Goal: Task Accomplishment & Management: Manage account settings

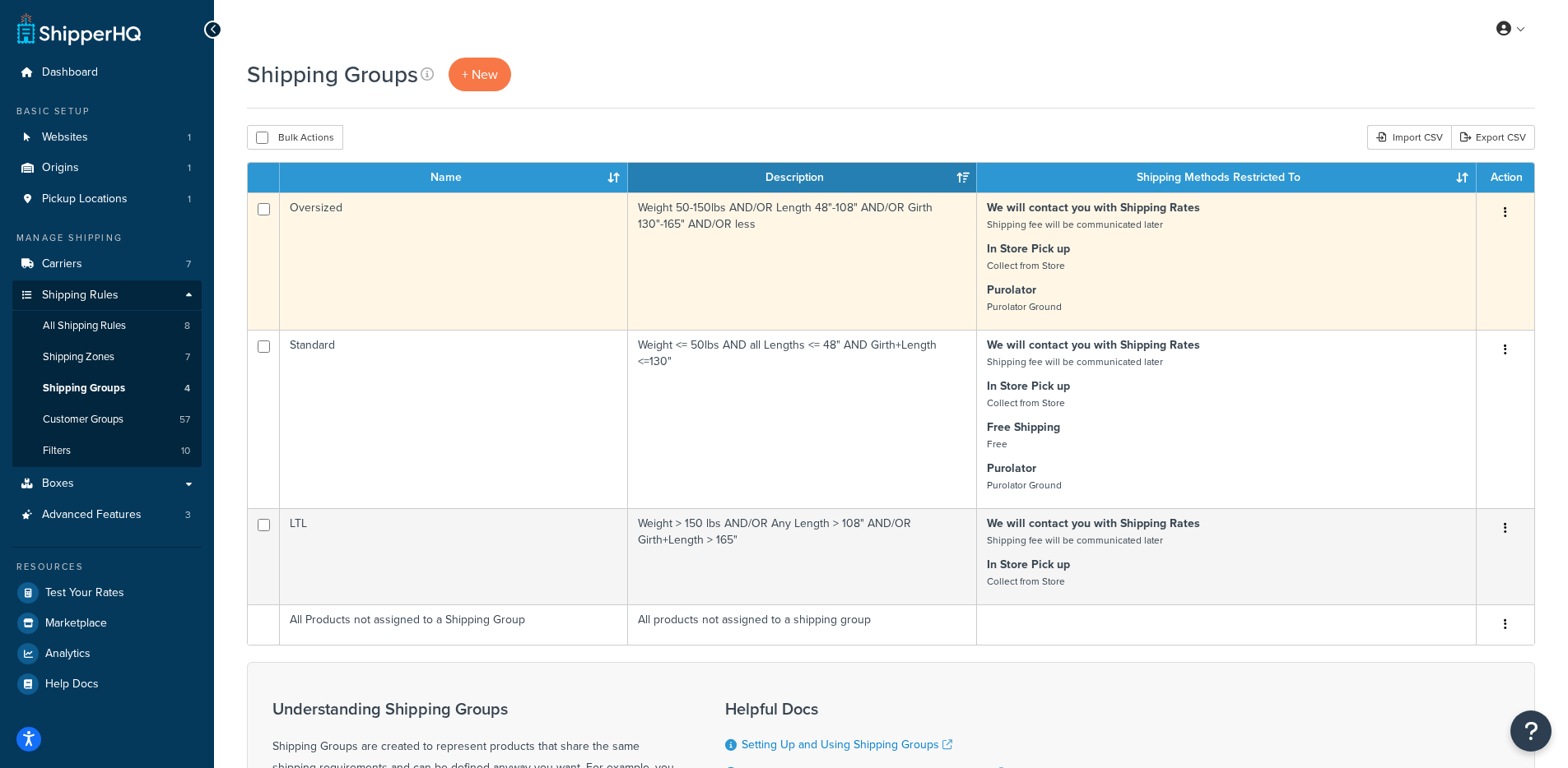
click at [406, 249] on td "Oversized" at bounding box center [454, 261] width 348 height 137
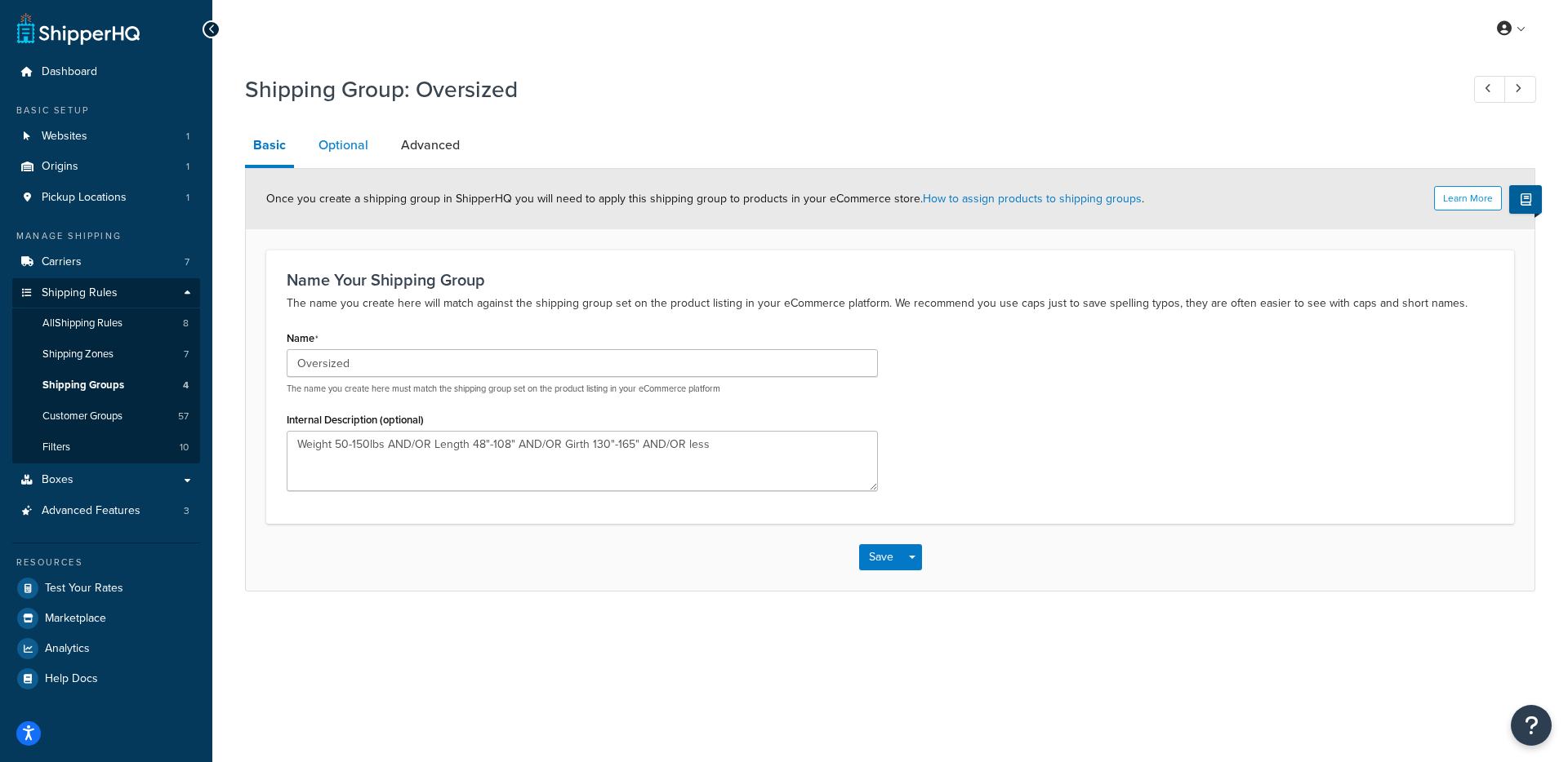
click at [356, 151] on link "Optional" at bounding box center [343, 145] width 66 height 39
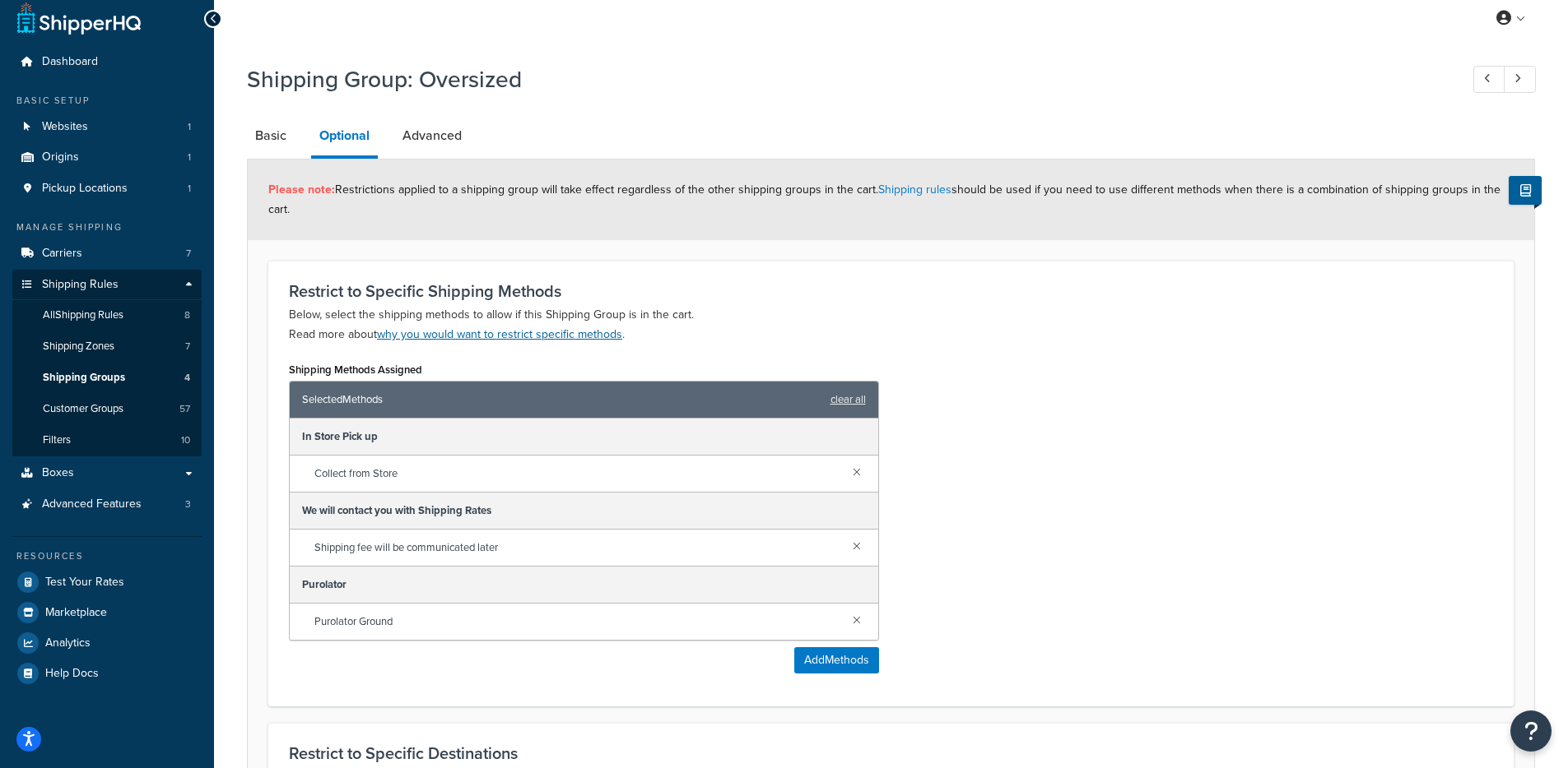
scroll to position [27, 0]
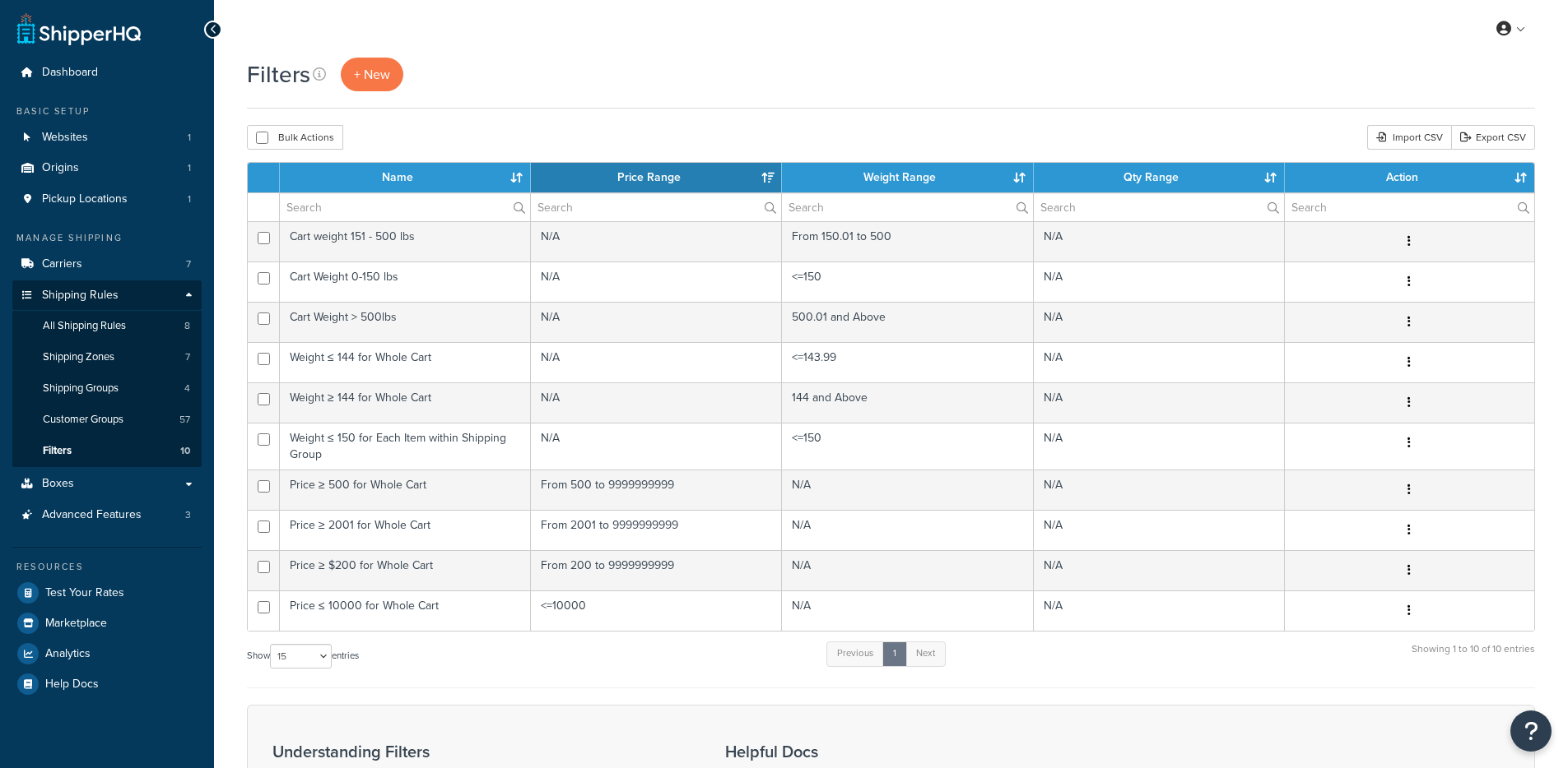
select select "15"
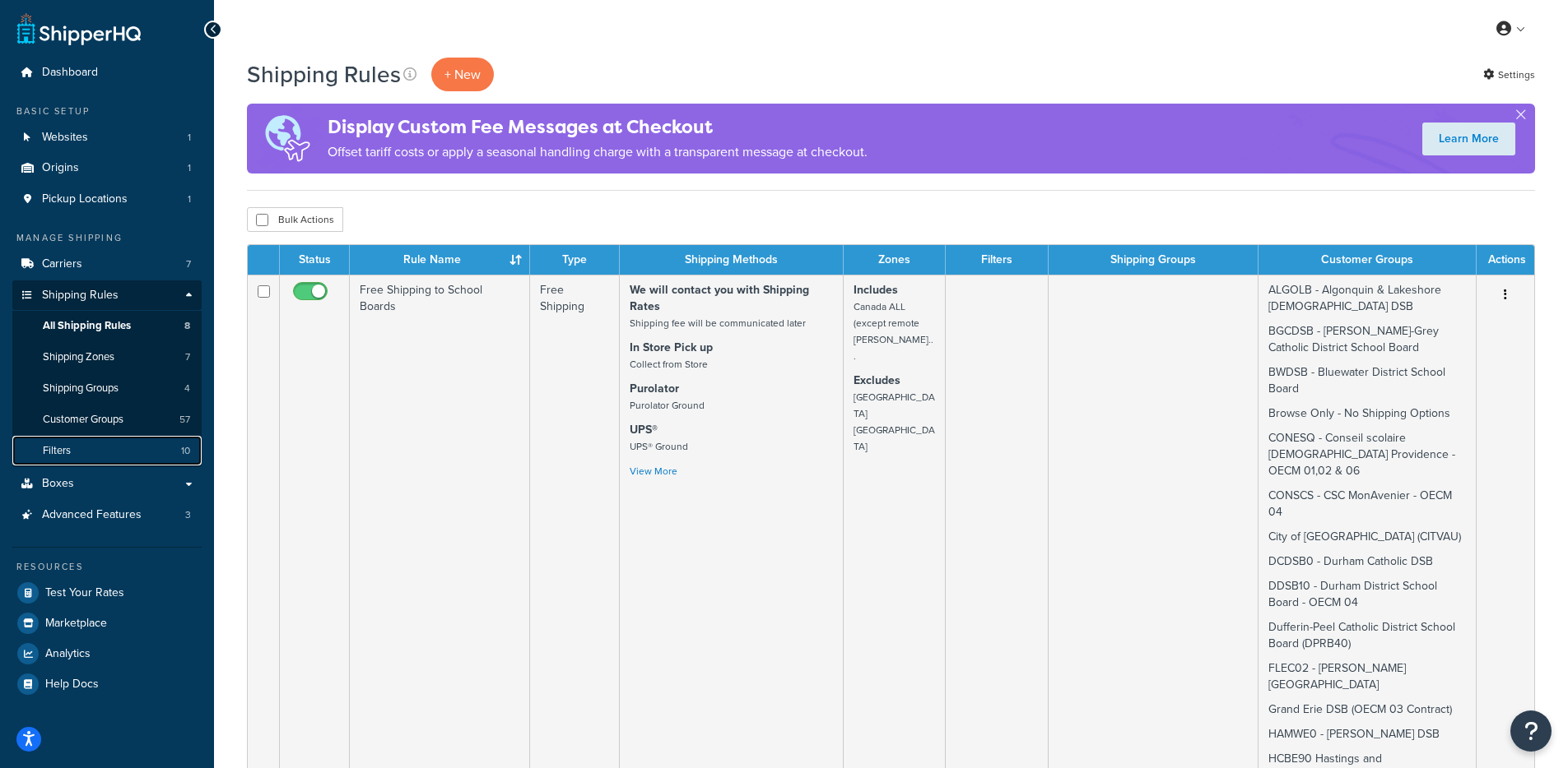
click at [74, 456] on link "Filters 10" at bounding box center [107, 451] width 189 height 31
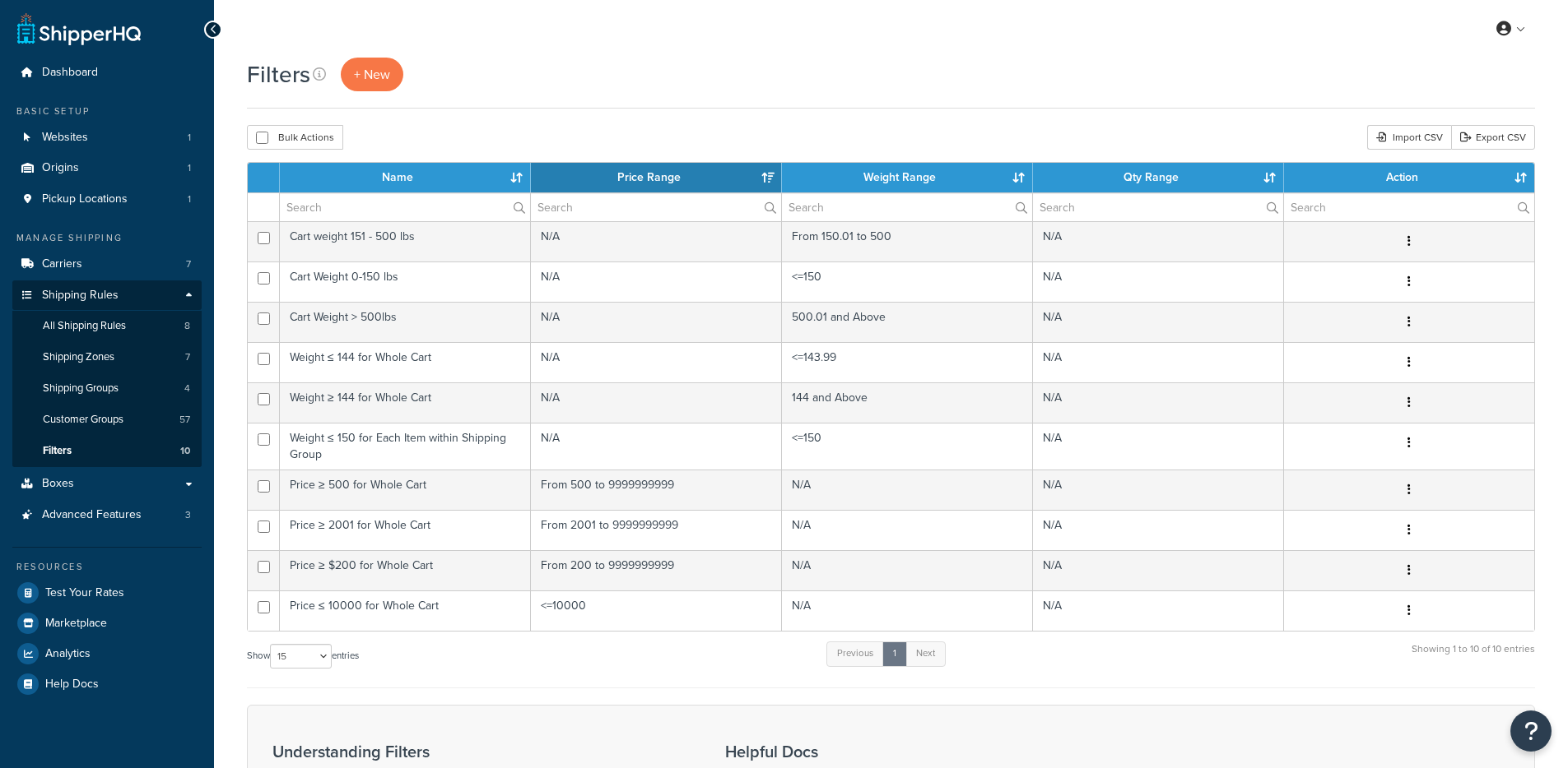
select select "15"
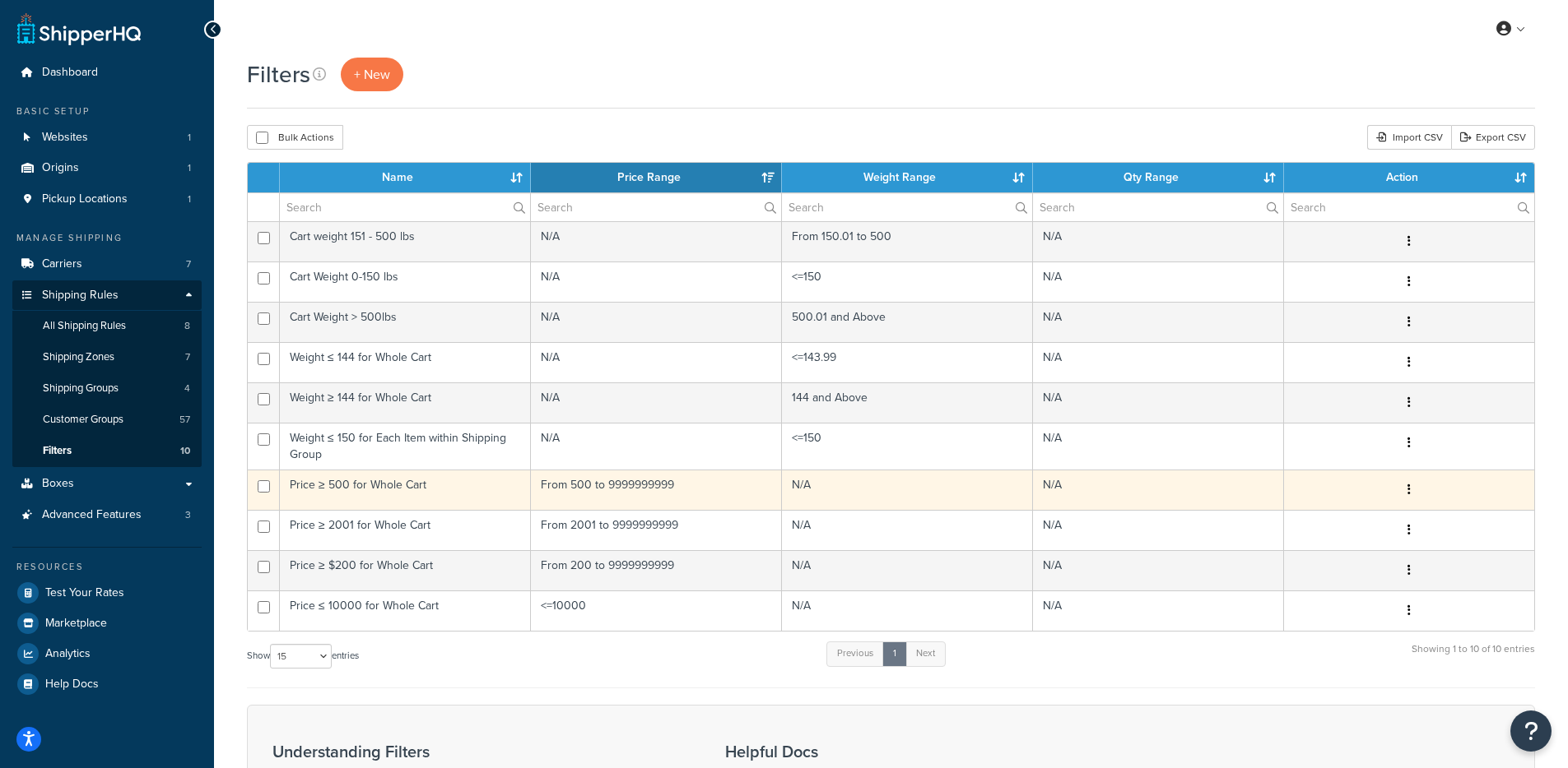
click at [367, 491] on td "Price ≥ 500 for Whole Cart" at bounding box center [406, 490] width 251 height 40
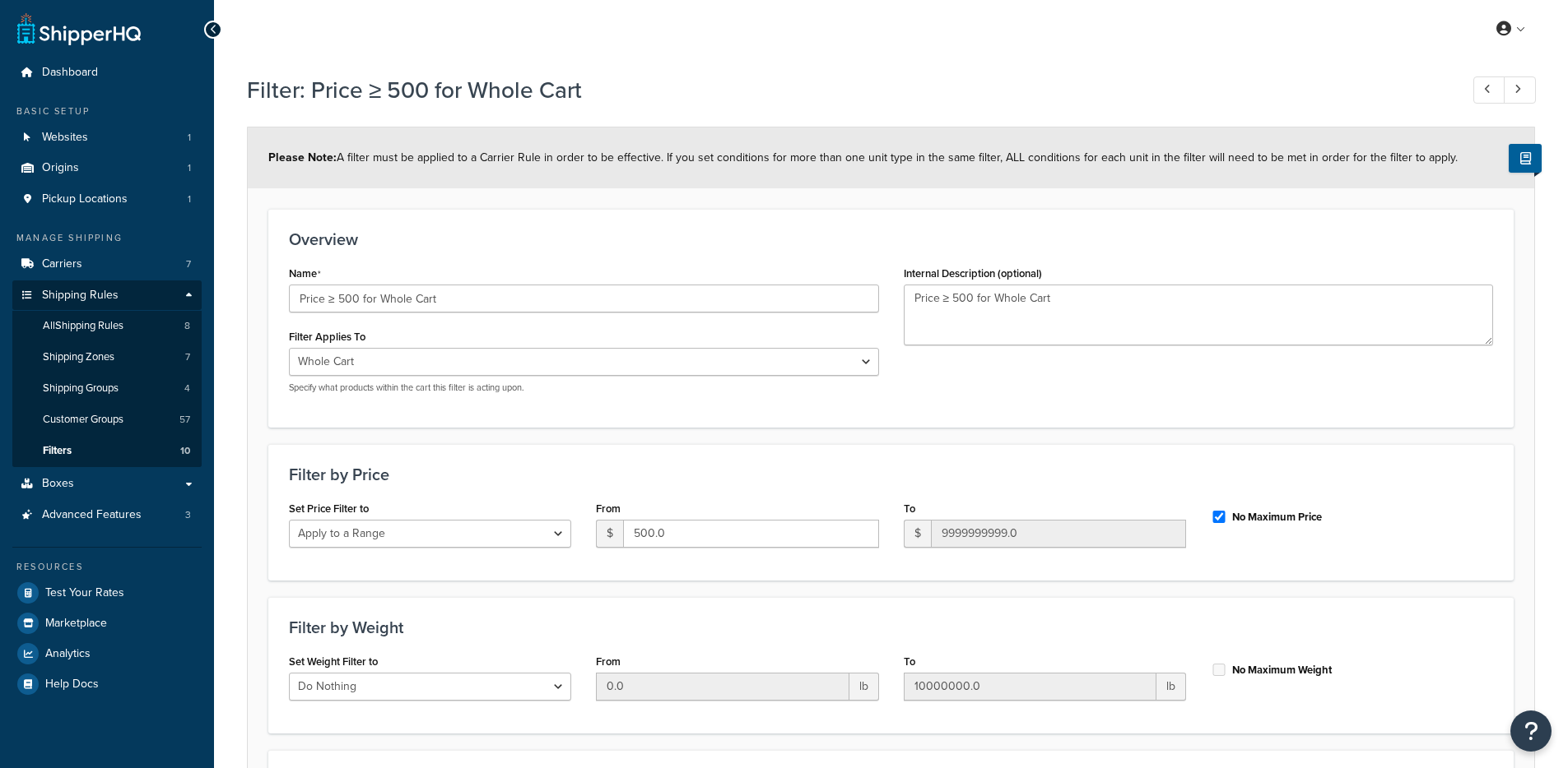
select select "range"
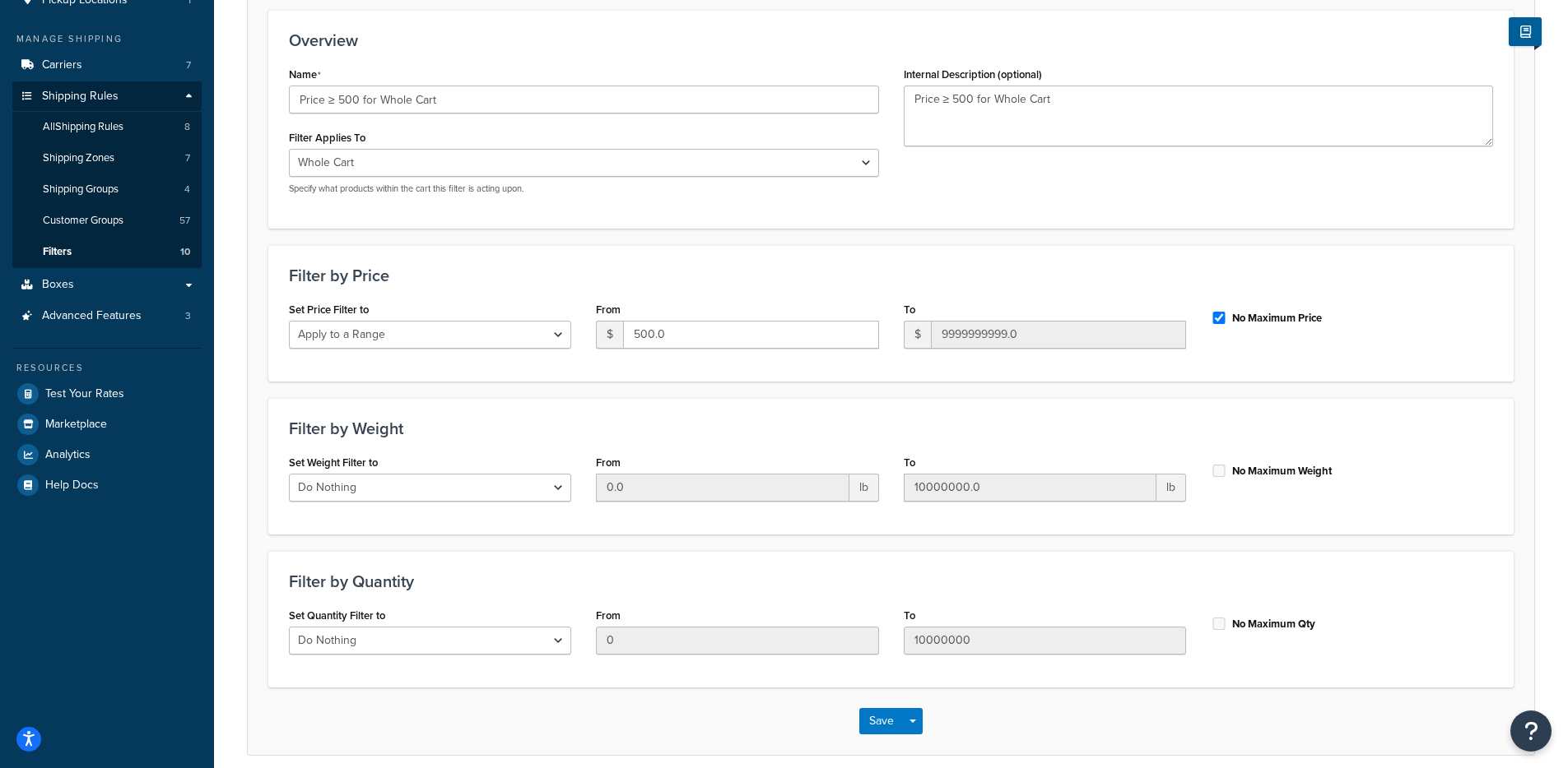
scroll to position [126, 0]
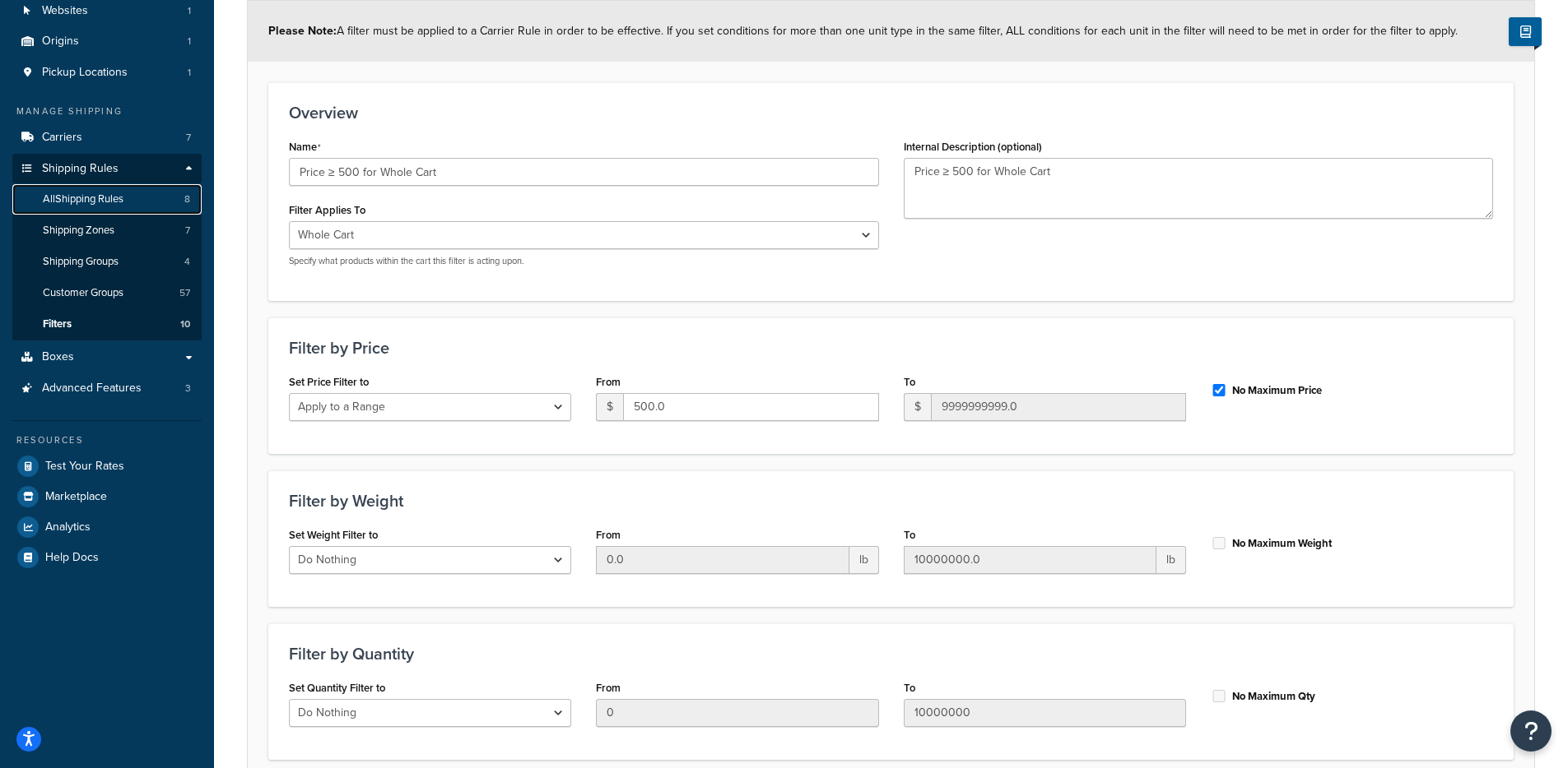
click at [86, 197] on span "All Shipping Rules" at bounding box center [83, 199] width 81 height 14
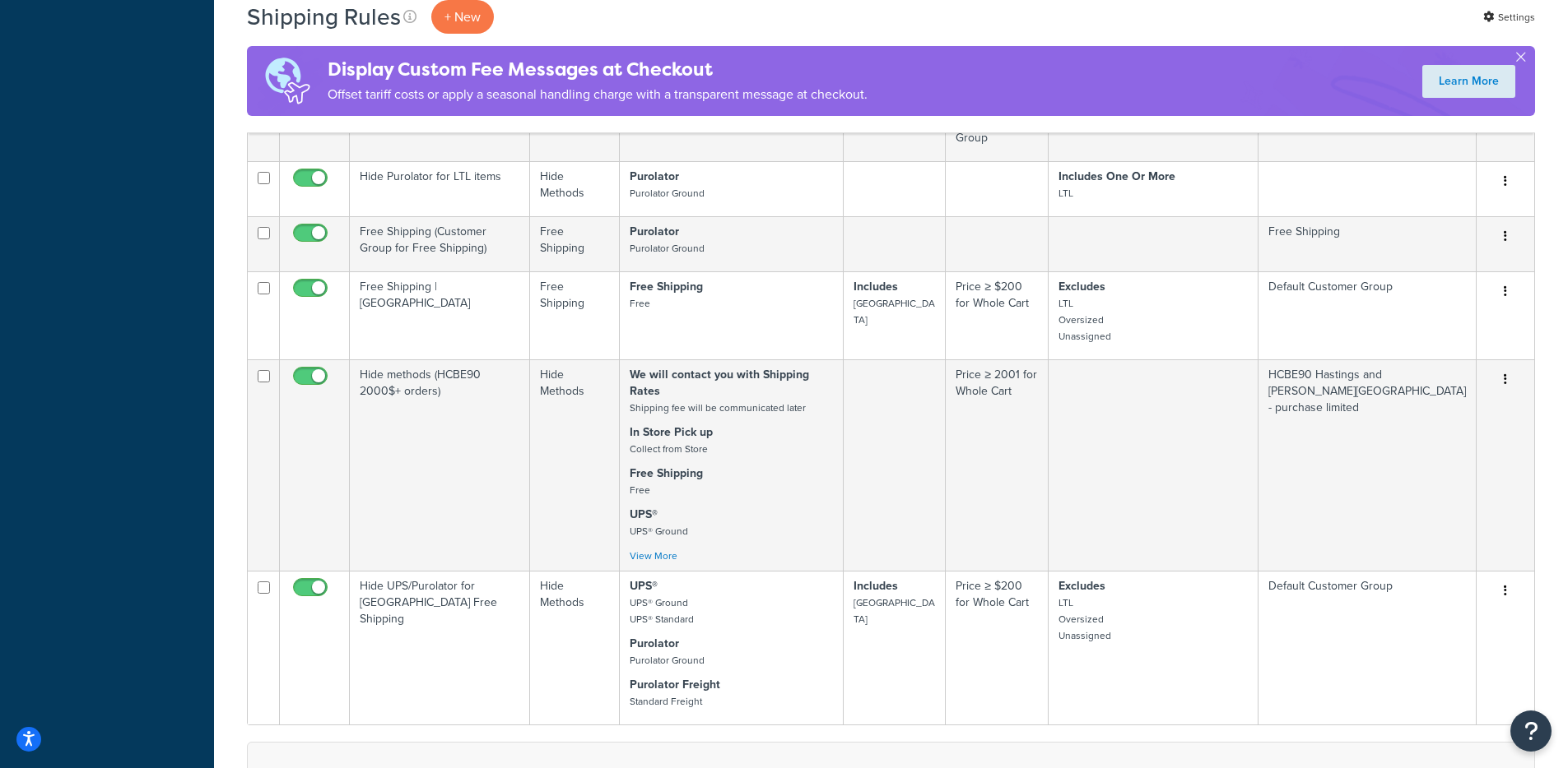
scroll to position [2115, 0]
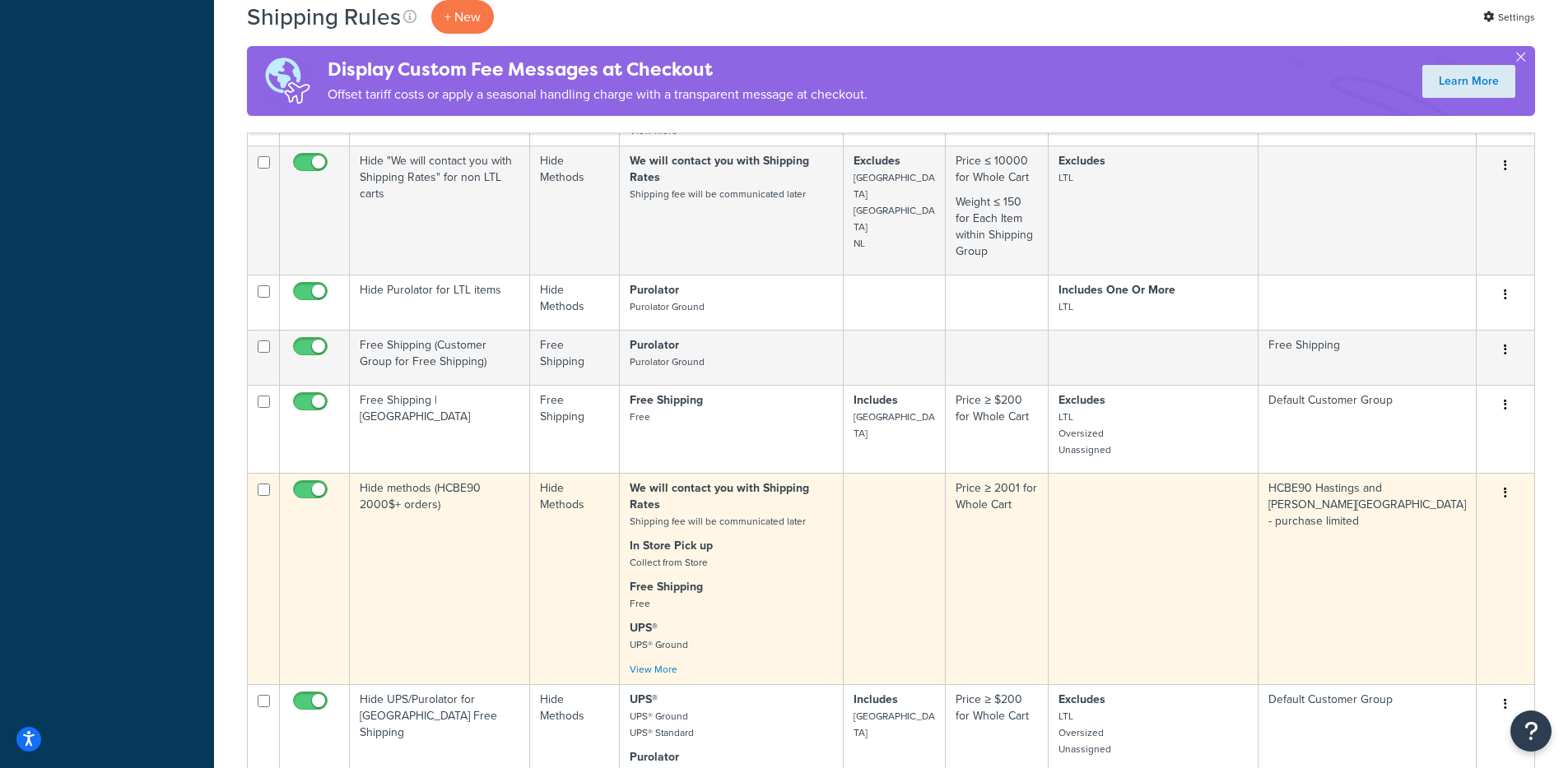
click at [454, 473] on td "Hide methods (HCBE90 2000$+ orders)" at bounding box center [440, 579] width 180 height 211
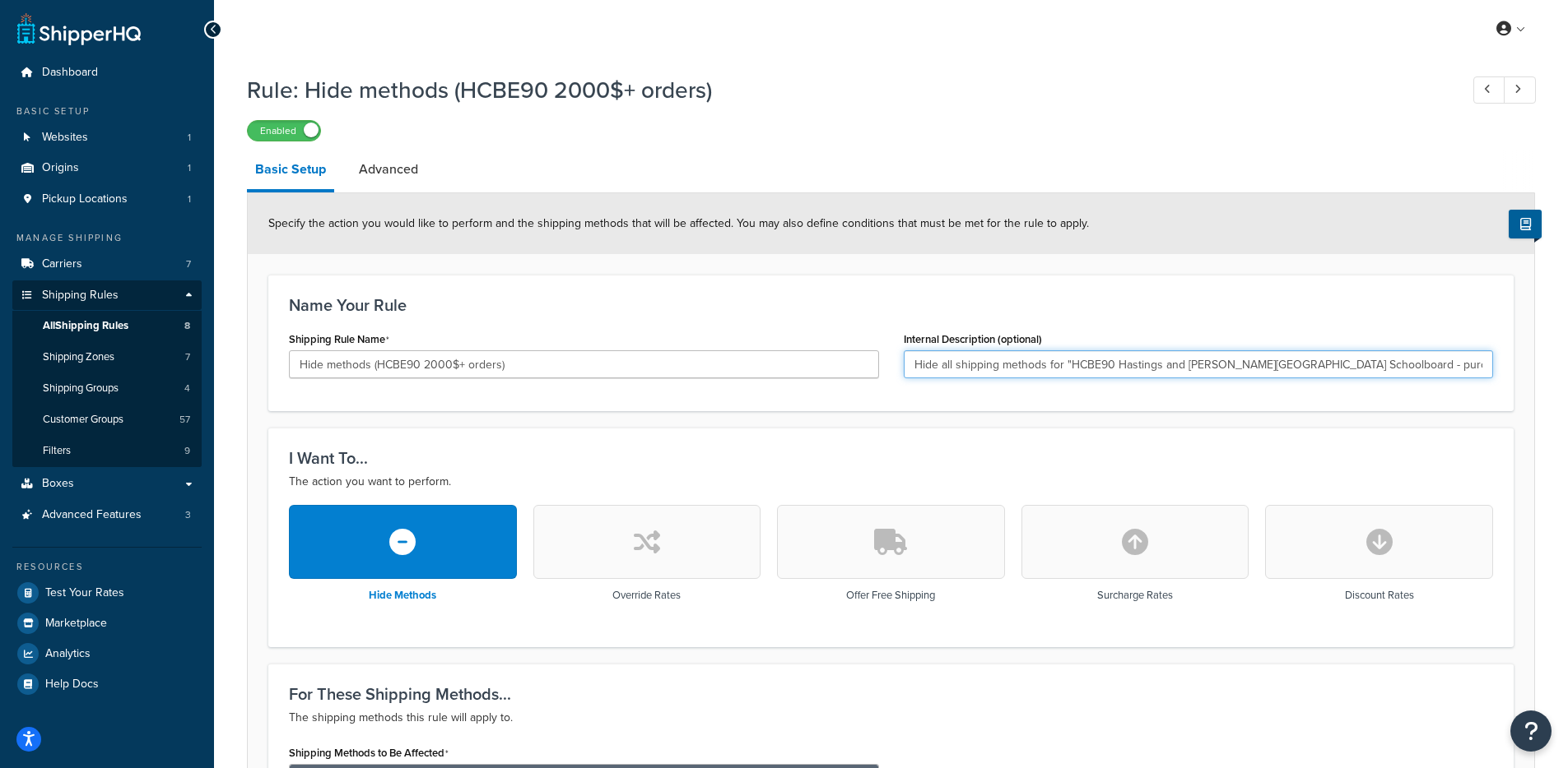
drag, startPoint x: 1113, startPoint y: 363, endPoint x: 1070, endPoint y: 362, distance: 43.0
click at [1070, 362] on input "Hide all shipping methods for "HCBE90 Hastings and [PERSON_NAME][GEOGRAPHIC_DAT…" at bounding box center [1199, 364] width 590 height 28
click at [1394, 360] on input "Hide all shipping methods for "HCBE90 Hastings and [PERSON_NAME][GEOGRAPHIC_DAT…" at bounding box center [1199, 364] width 590 height 28
drag, startPoint x: 1398, startPoint y: 363, endPoint x: 1517, endPoint y: 370, distance: 119.2
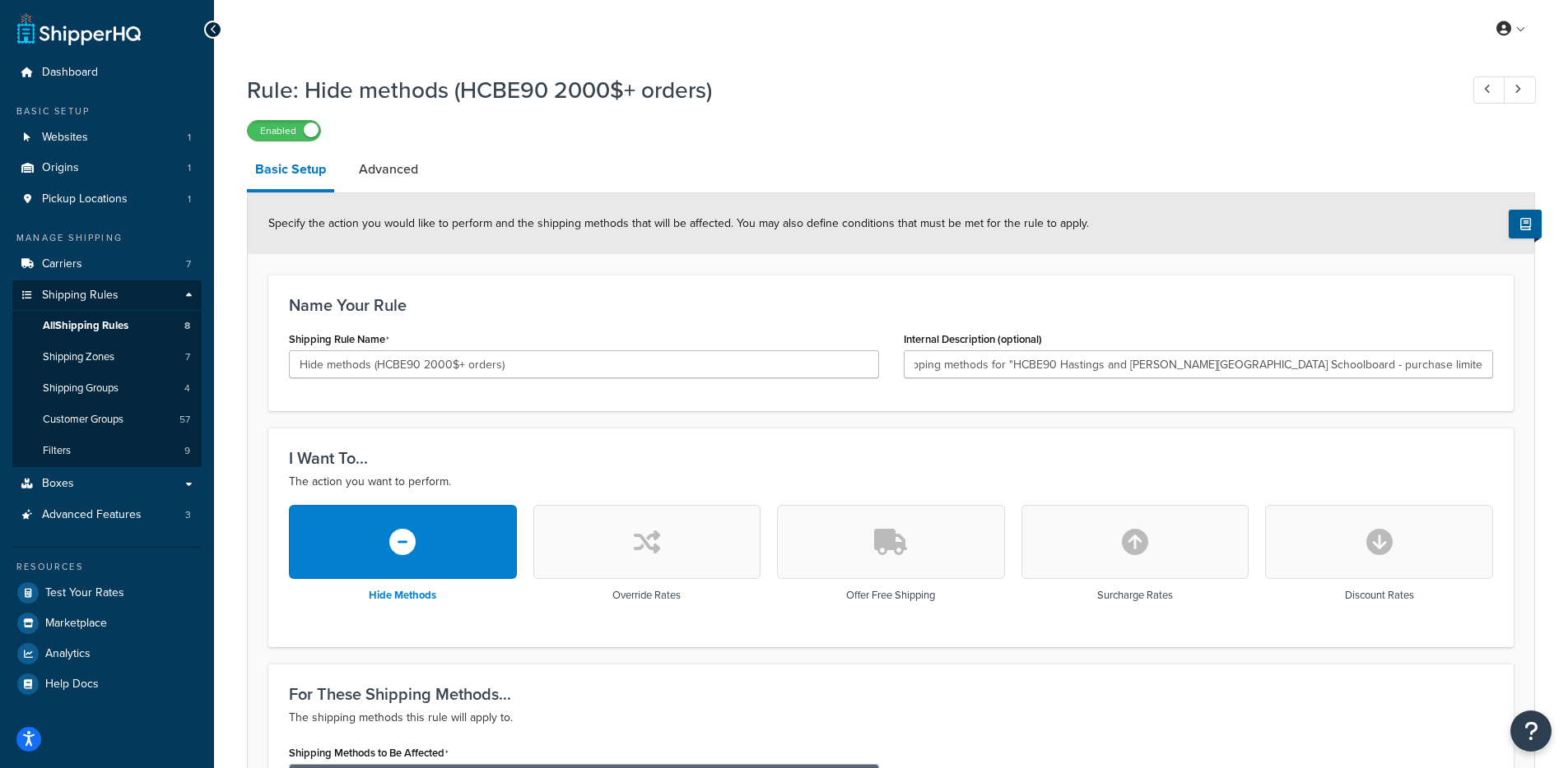
click at [1396, 301] on h3 "Name Your Rule" at bounding box center [891, 306] width 1204 height 18
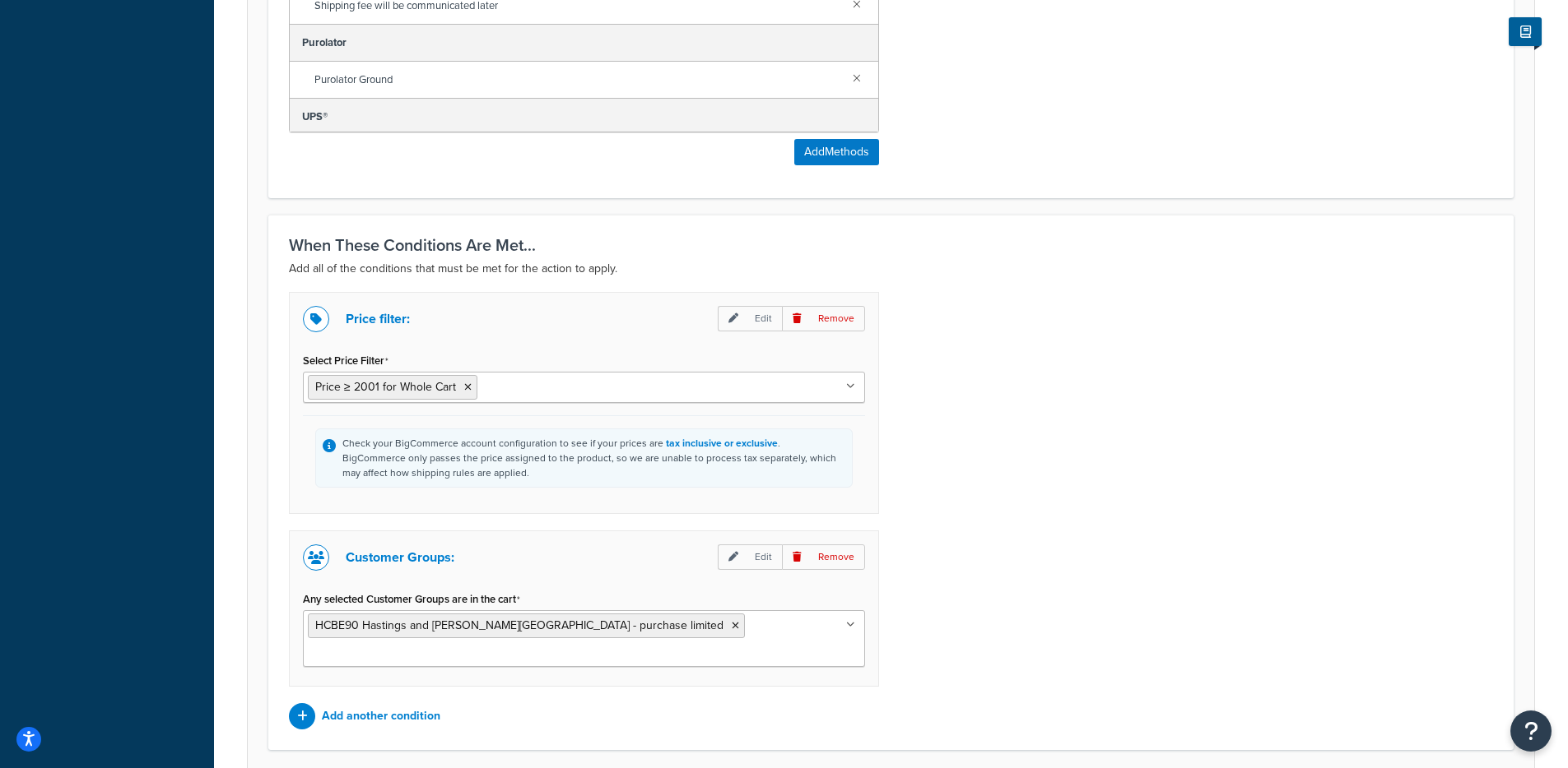
scroll to position [1134, 0]
